Goal: Transaction & Acquisition: Download file/media

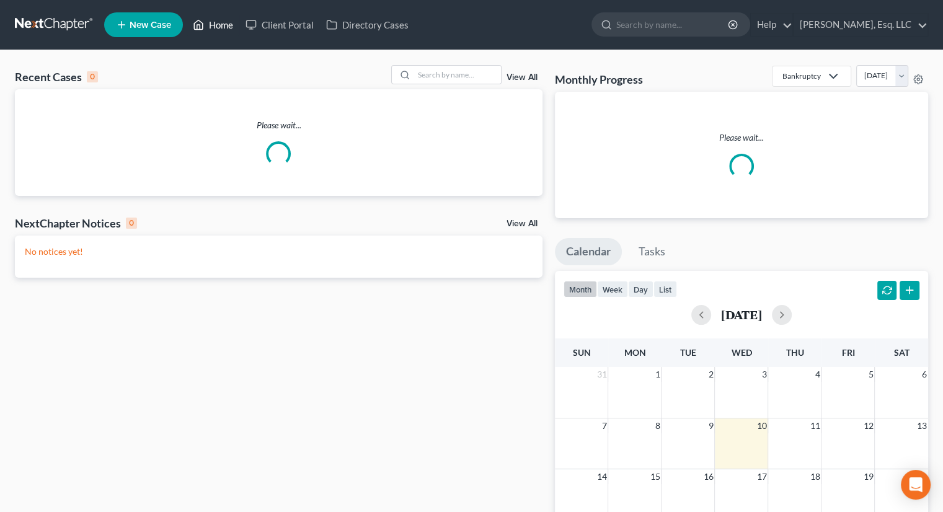
click at [216, 19] on link "Home" at bounding box center [213, 25] width 53 height 22
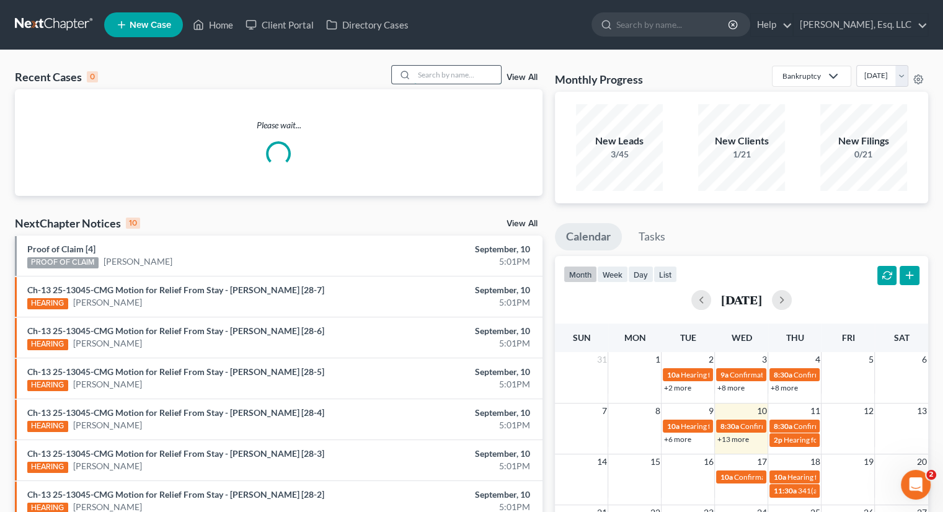
click at [442, 74] on input "search" at bounding box center [457, 75] width 87 height 18
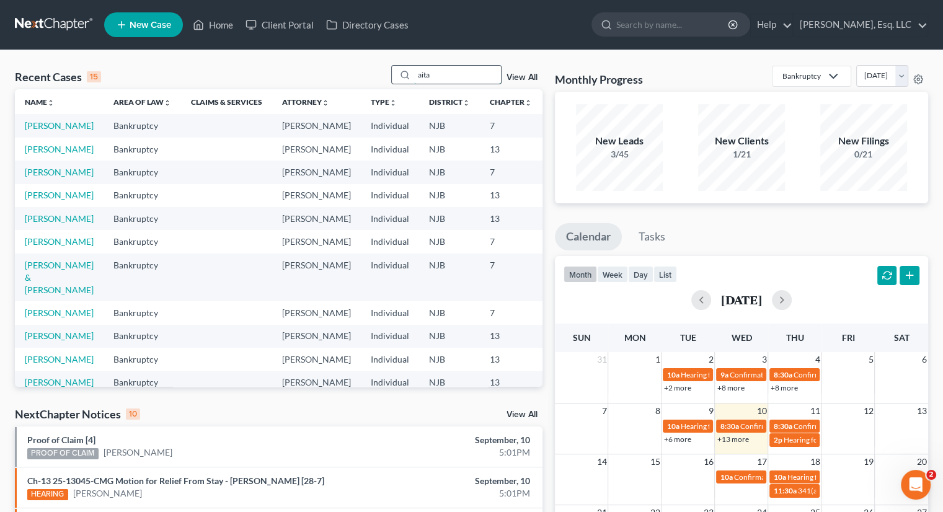
type input "aita"
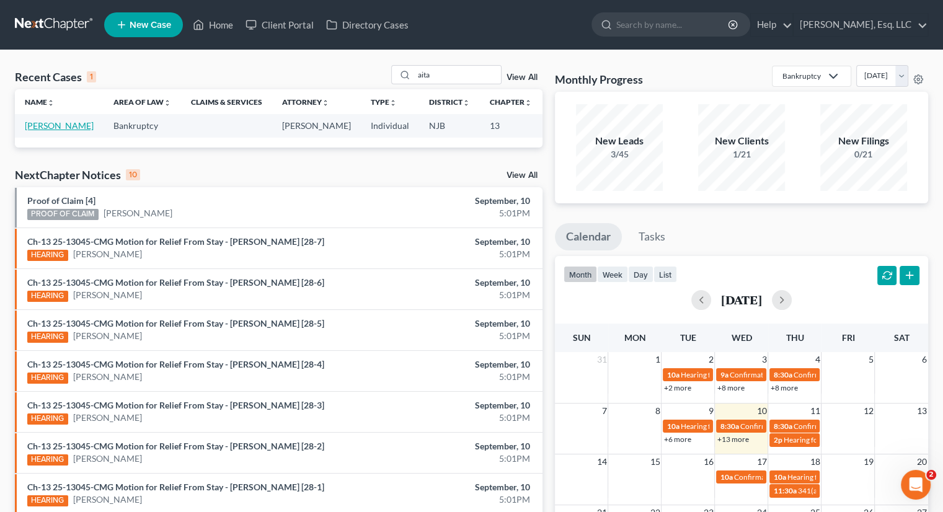
click at [31, 129] on link "[PERSON_NAME]" at bounding box center [59, 125] width 69 height 11
select select "6"
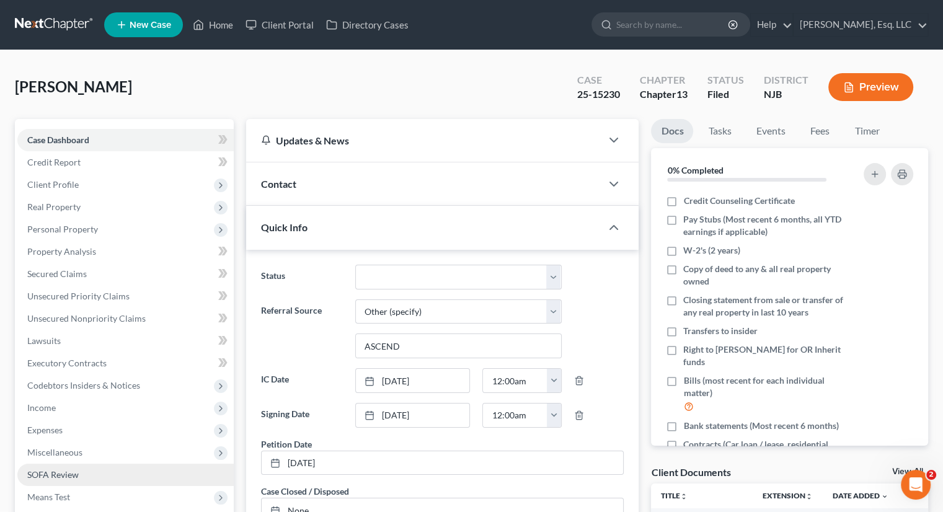
scroll to position [332, 0]
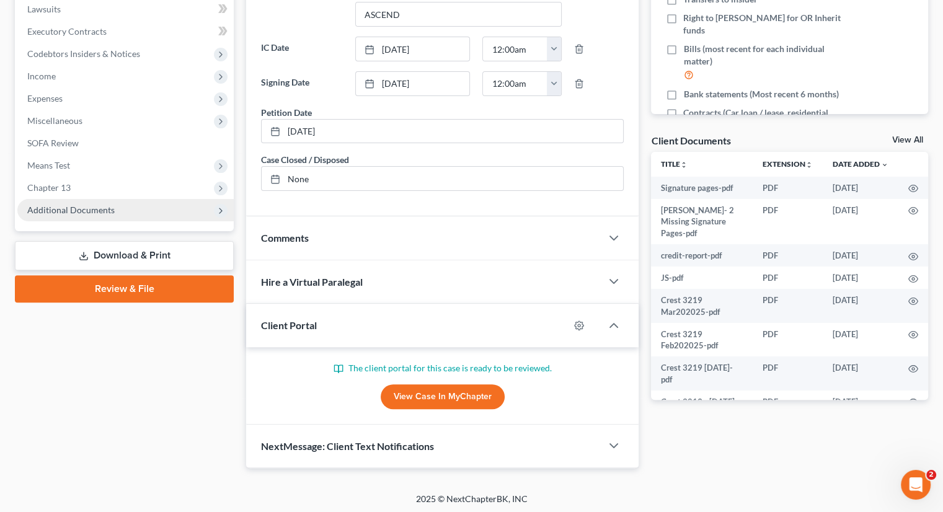
click at [99, 207] on span "Additional Documents" at bounding box center [70, 210] width 87 height 11
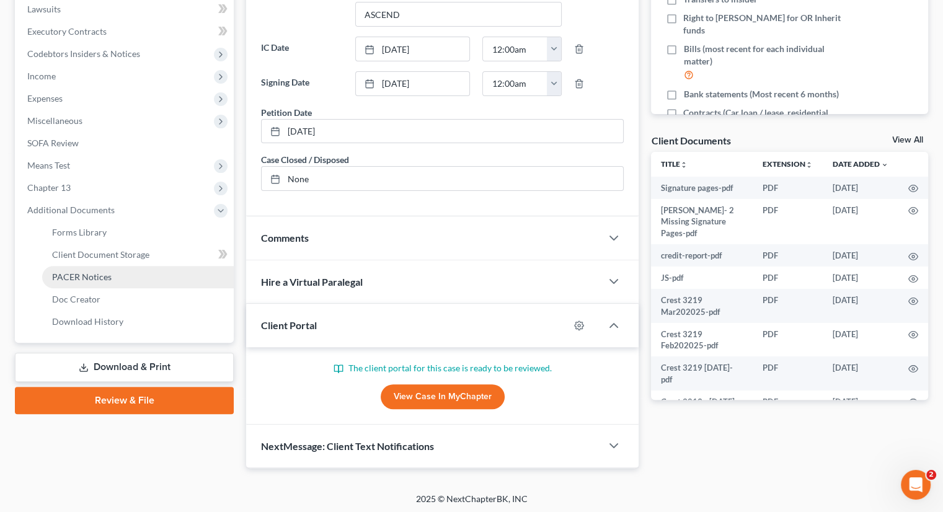
click at [100, 276] on span "PACER Notices" at bounding box center [82, 277] width 60 height 11
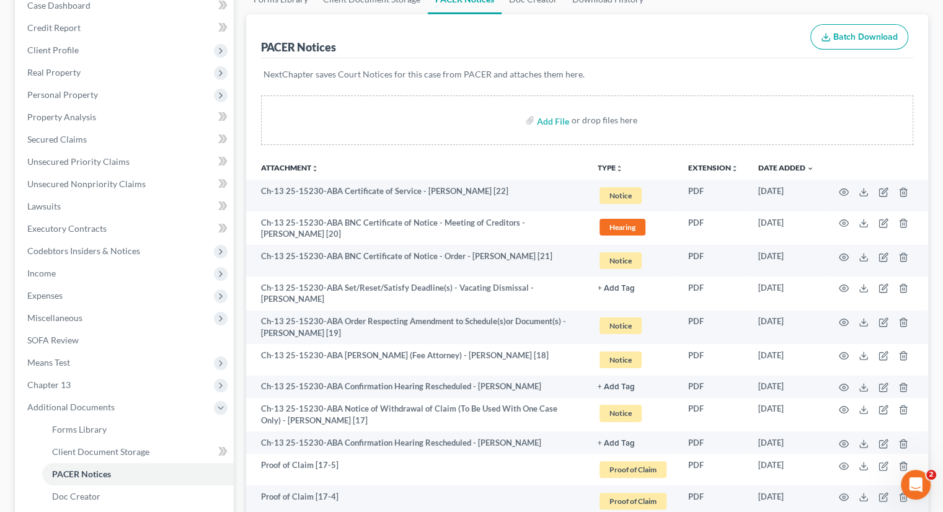
scroll to position [186, 0]
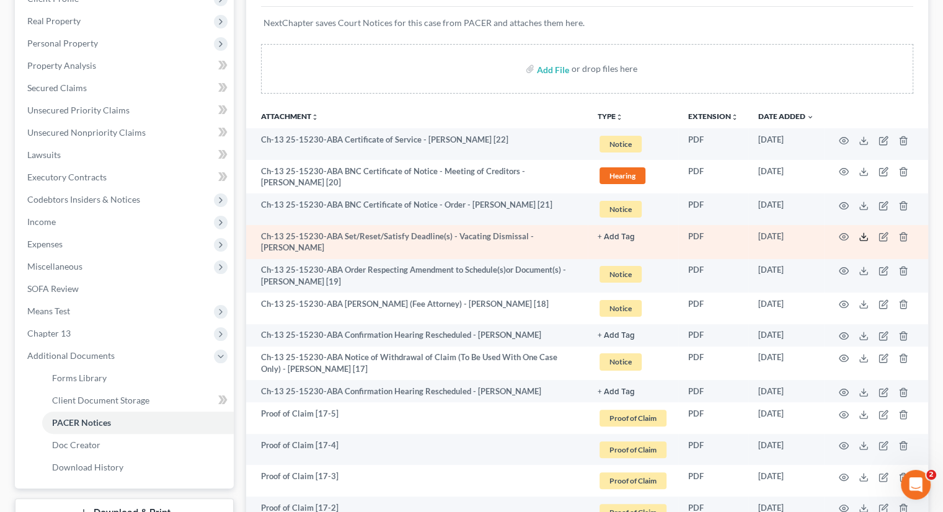
click at [865, 232] on icon at bounding box center [864, 237] width 10 height 10
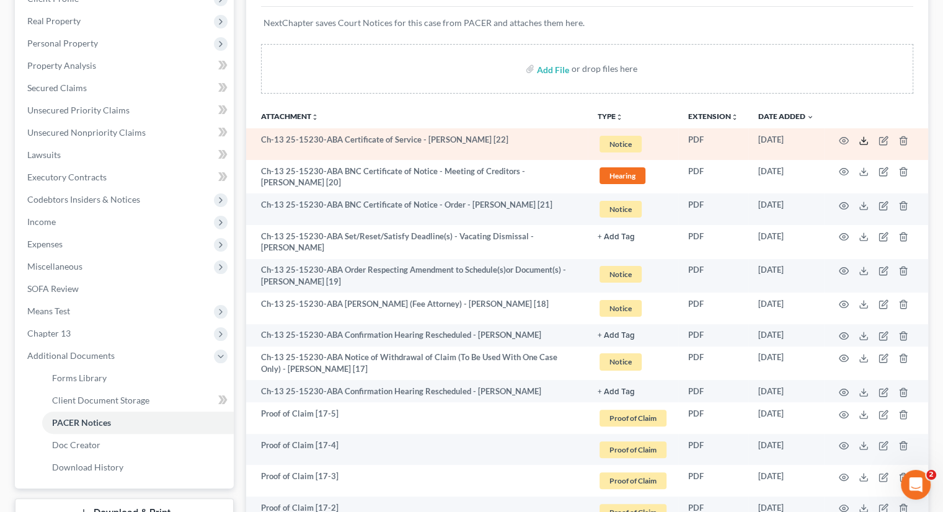
click at [864, 142] on icon at bounding box center [864, 141] width 10 height 10
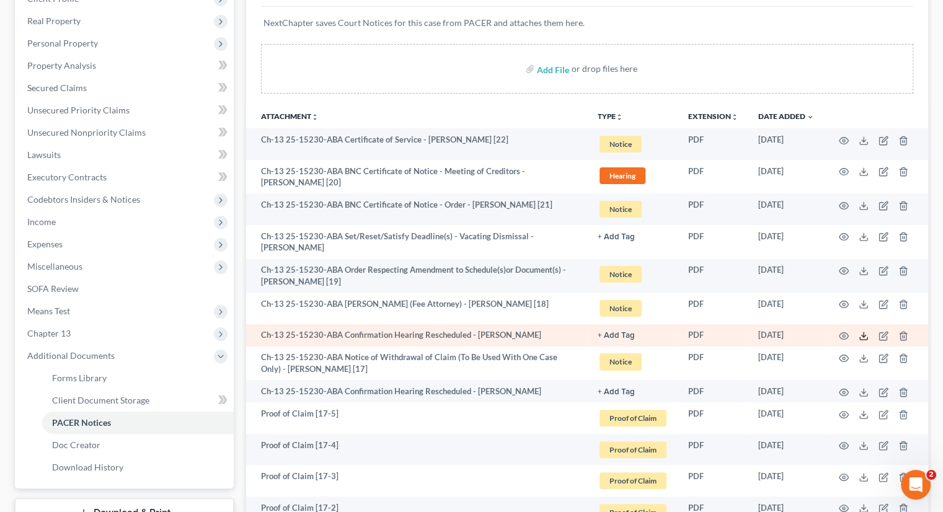
click at [862, 331] on icon at bounding box center [864, 336] width 10 height 10
